Goal: Task Accomplishment & Management: Manage account settings

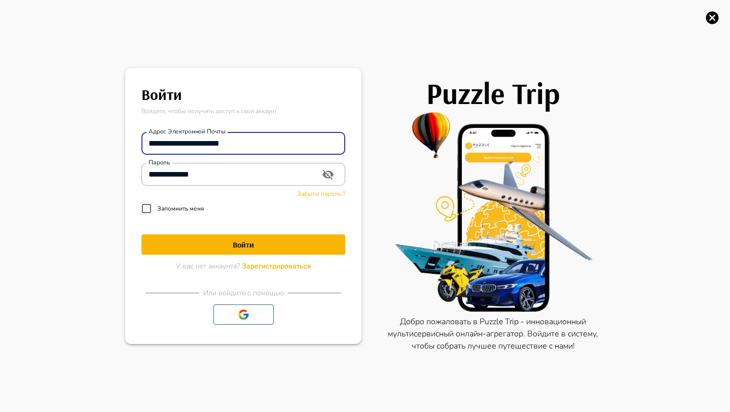
click at [234, 240] on h1 "Войти" at bounding box center [243, 245] width 204 height 10
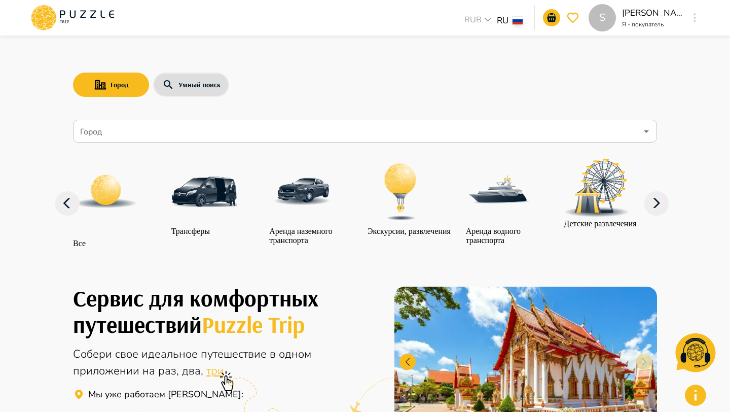
click at [686, 15] on div "S Syuzanna Tavakalyan Я - покупатель S" at bounding box center [645, 17] width 112 height 27
click at [700, 19] on div "S" at bounding box center [695, 18] width 12 height 18
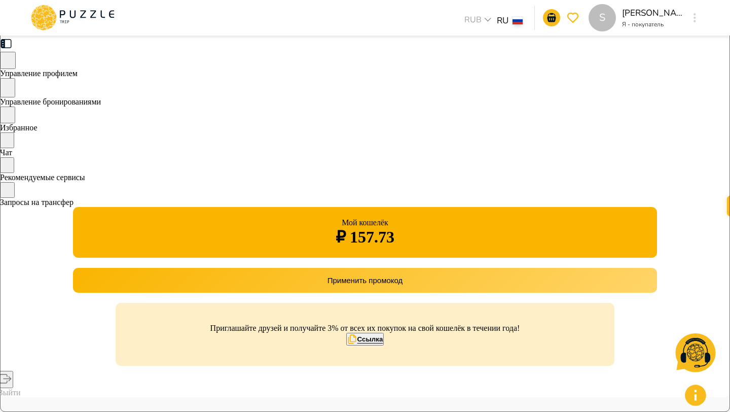
click at [159, 207] on div "Запросы на трансфер" at bounding box center [365, 194] width 730 height 25
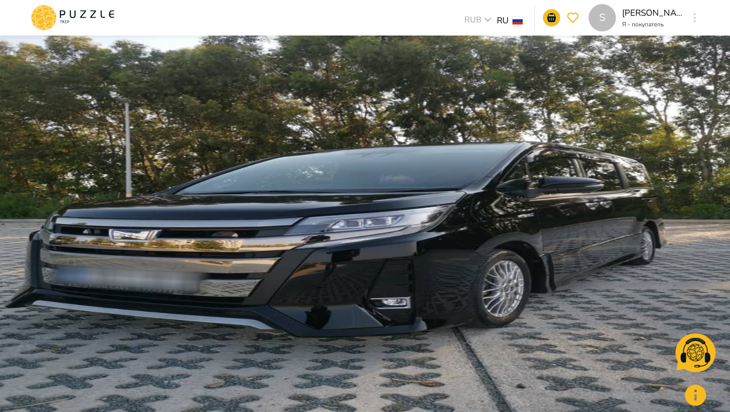
click at [129, 64] on button "Отменить запрос" at bounding box center [101, 60] width 56 height 10
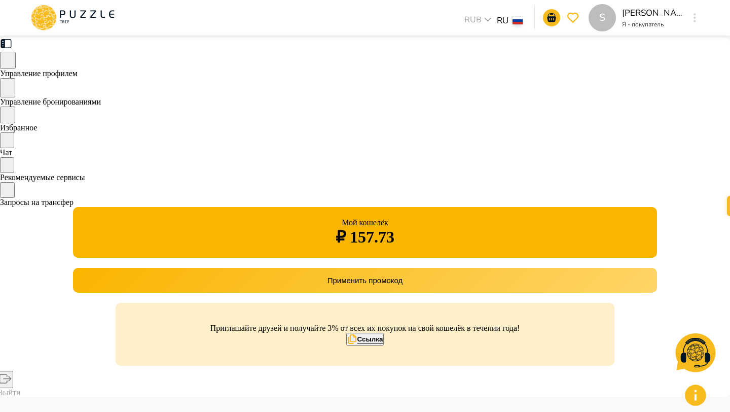
click at [132, 106] on div "Управление бронированиями" at bounding box center [365, 92] width 730 height 28
click at [81, 19] on icon at bounding box center [72, 18] width 86 height 26
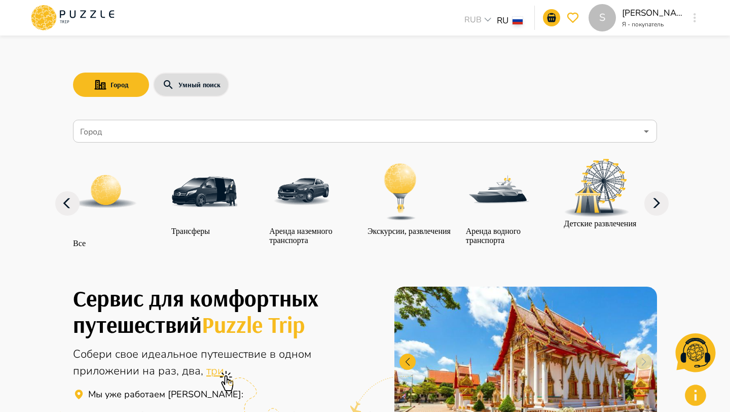
click at [220, 235] on div "Трансферы" at bounding box center [204, 197] width 66 height 77
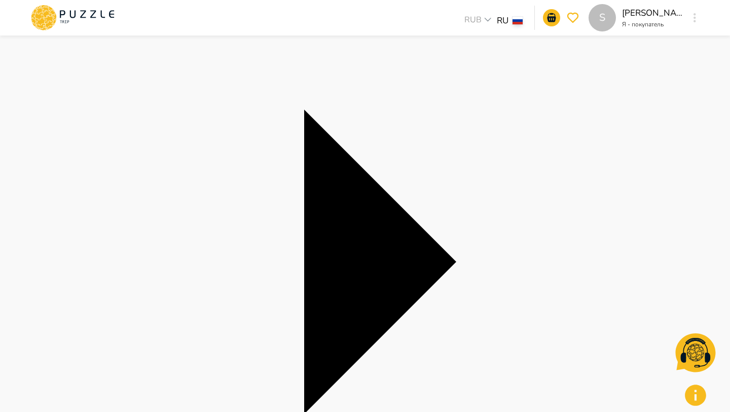
scroll to position [159, 0]
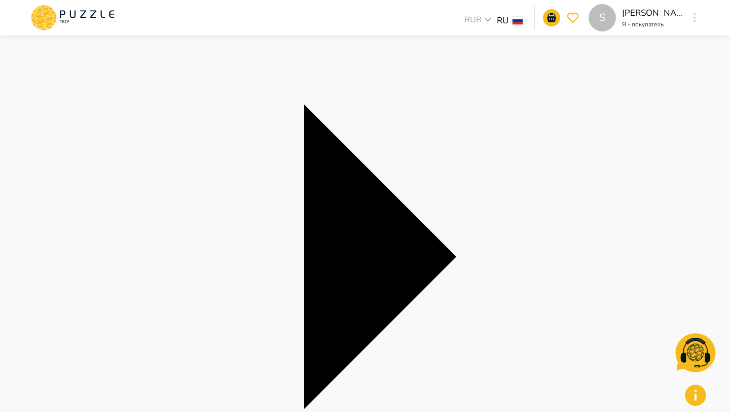
type textarea "*"
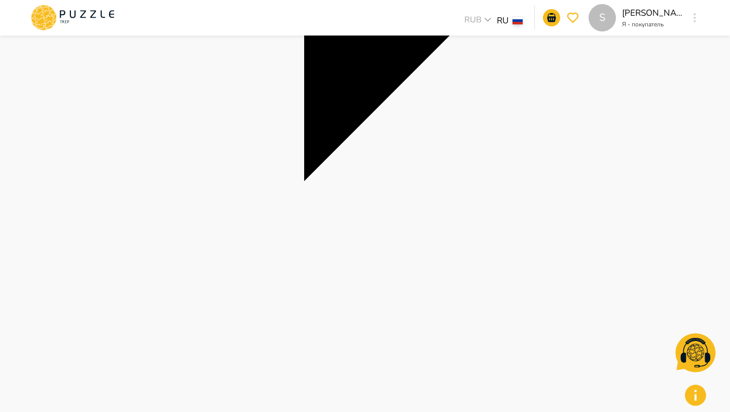
scroll to position [395, 0]
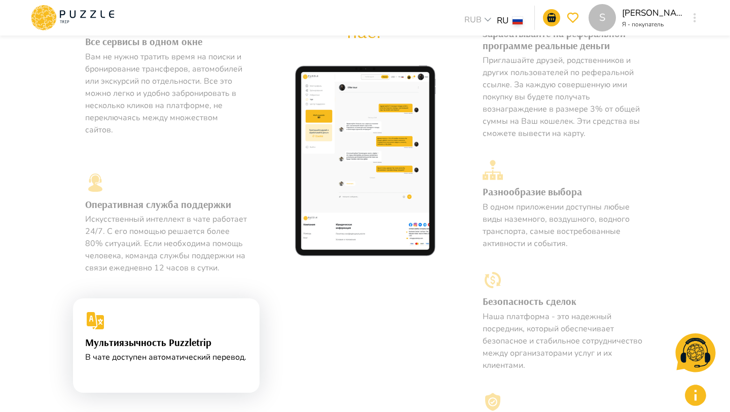
scroll to position [554, 0]
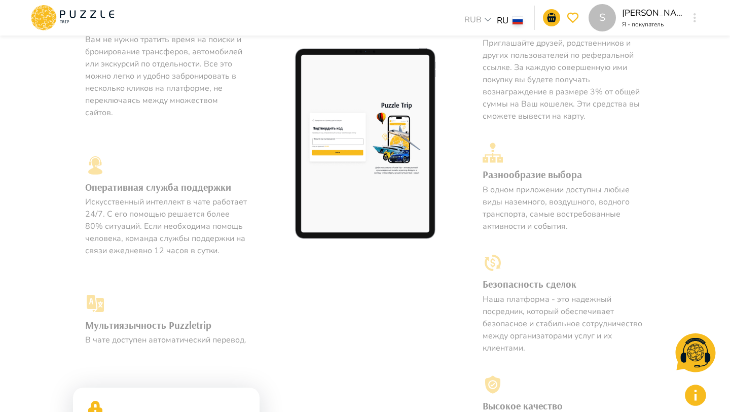
click at [395, 181] on img at bounding box center [365, 145] width 152 height 198
click at [397, 179] on img at bounding box center [365, 145] width 152 height 198
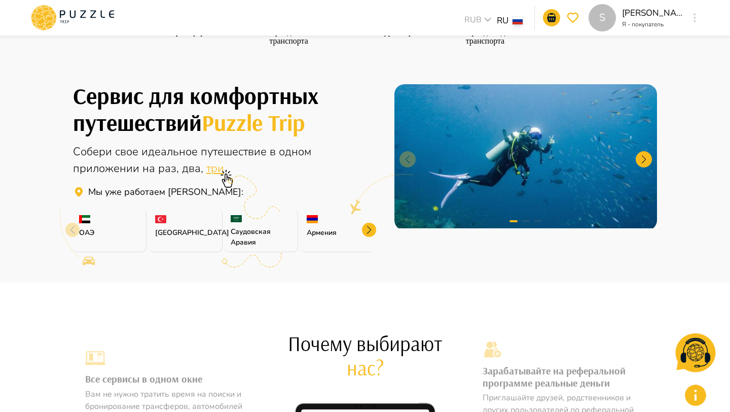
scroll to position [0, 0]
